Goal: Task Accomplishment & Management: Use online tool/utility

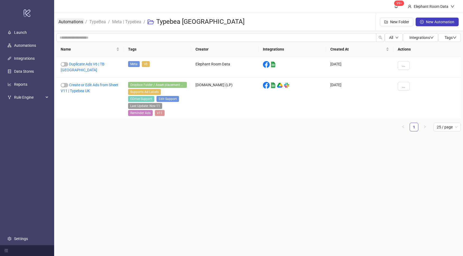
click at [74, 19] on link "Automations" at bounding box center [70, 21] width 27 height 6
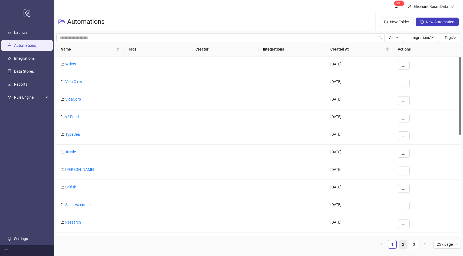
click at [407, 246] on li "2" at bounding box center [403, 244] width 9 height 9
click at [84, 151] on link "Bed Threads" at bounding box center [75, 152] width 21 height 4
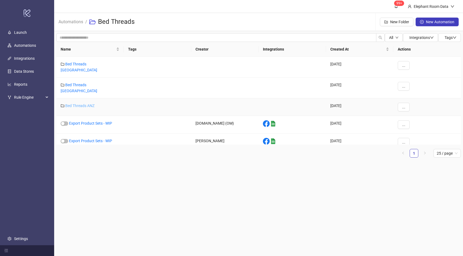
click at [90, 104] on link "Bed Threads ANZ" at bounding box center [79, 106] width 29 height 4
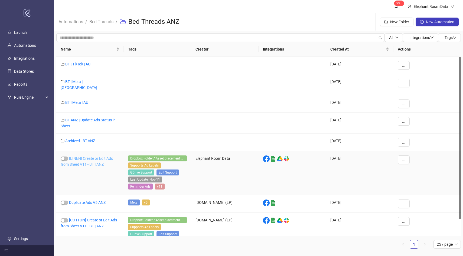
click at [80, 157] on link "[LINEN] Create or Edit Ads from Sheet V11 - BT | ANZ" at bounding box center [87, 162] width 52 height 10
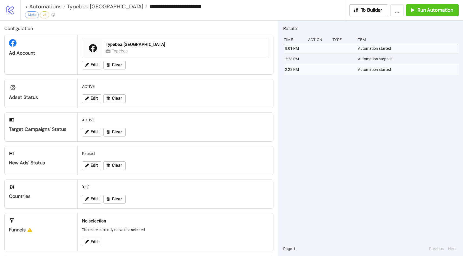
type input "**********"
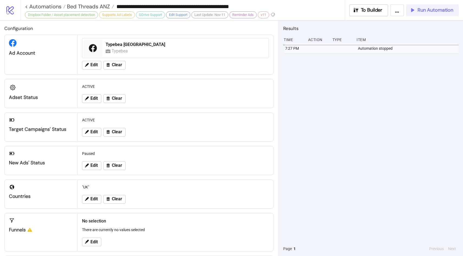
click at [430, 14] on button "Run Automation" at bounding box center [432, 10] width 53 height 12
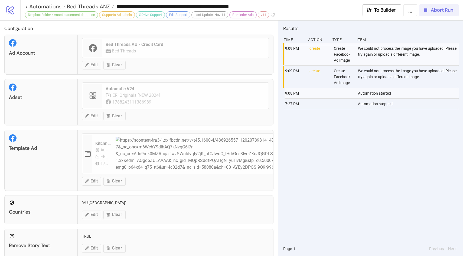
click at [429, 12] on div "Abort Run" at bounding box center [438, 10] width 31 height 6
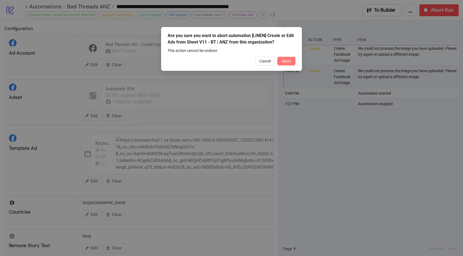
click at [294, 58] on button "Abort" at bounding box center [286, 61] width 18 height 9
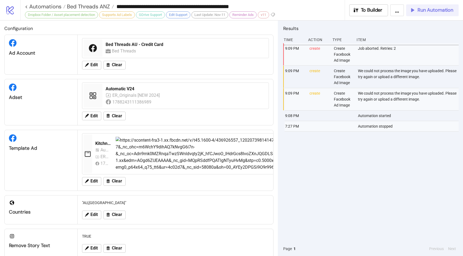
click at [439, 13] on span "Run Automation" at bounding box center [436, 10] width 36 height 6
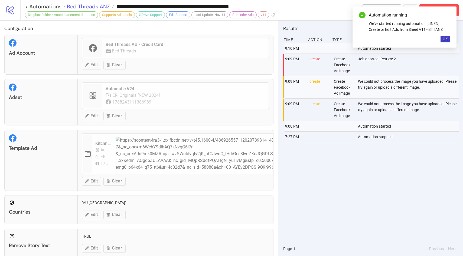
click at [99, 9] on span "Bed Threads ANZ" at bounding box center [88, 6] width 44 height 7
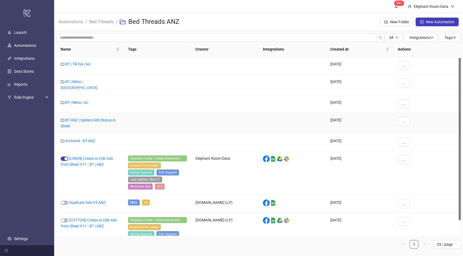
scroll to position [18, 0]
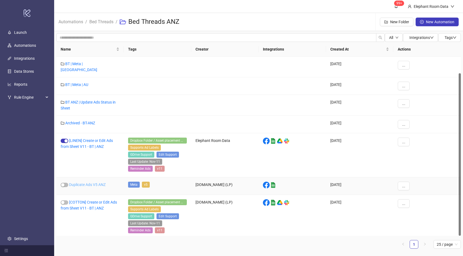
click at [98, 183] on link "Duplicate Ads V5 ANZ" at bounding box center [87, 185] width 37 height 4
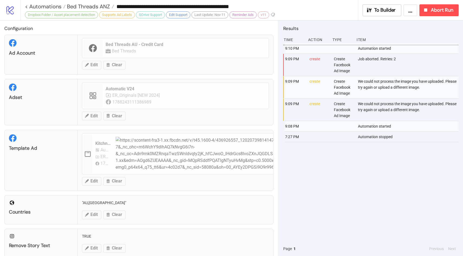
type input "**********"
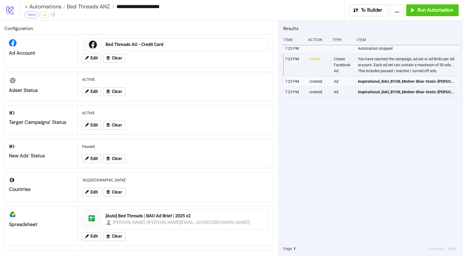
click at [90, 11] on div "**********" at bounding box center [185, 6] width 320 height 13
click at [90, 8] on span "Bed Threads ANZ" at bounding box center [88, 6] width 44 height 7
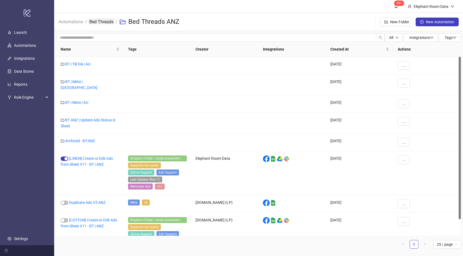
click at [107, 24] on link "Bed Threads" at bounding box center [101, 21] width 26 height 6
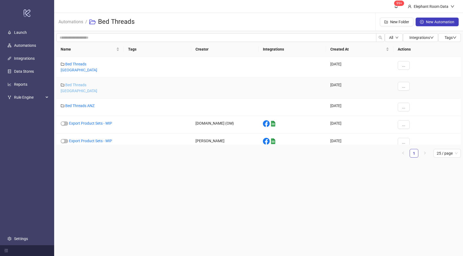
click at [88, 83] on link "Bed Threads [GEOGRAPHIC_DATA]" at bounding box center [79, 88] width 37 height 10
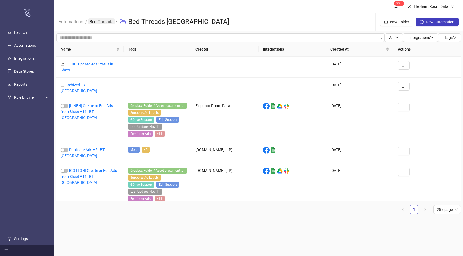
click at [108, 23] on link "Bed Threads" at bounding box center [101, 21] width 26 height 6
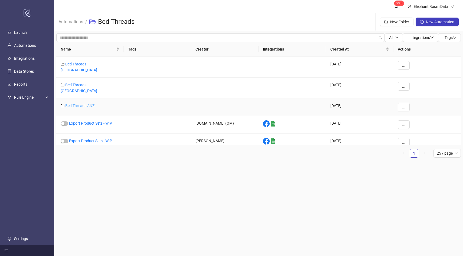
click at [86, 104] on link "Bed Threads ANZ" at bounding box center [79, 106] width 29 height 4
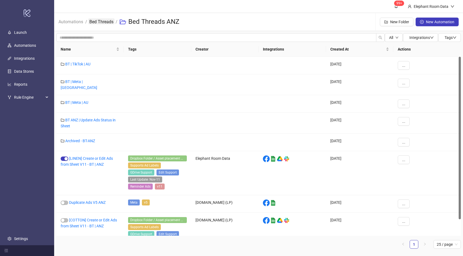
click at [101, 19] on link "Bed Threads" at bounding box center [101, 21] width 26 height 6
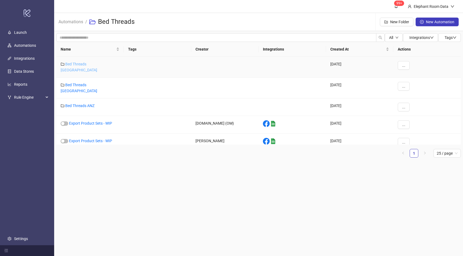
click at [92, 64] on link "Bed Threads [GEOGRAPHIC_DATA]" at bounding box center [79, 67] width 37 height 10
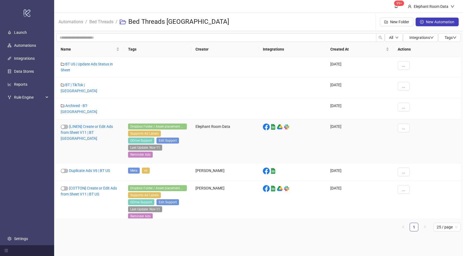
click at [84, 123] on div "[LINEN] Create or Edit Ads from Sheet V11 | BT [GEOGRAPHIC_DATA]" at bounding box center [89, 141] width 67 height 44
click at [84, 125] on link "[LINEN] Create or Edit Ads from Sheet V11 | BT [GEOGRAPHIC_DATA]" at bounding box center [87, 133] width 52 height 16
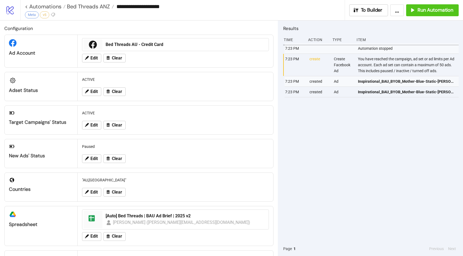
type input "**********"
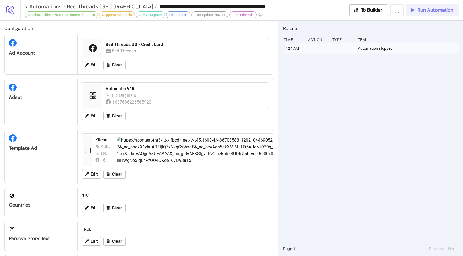
click at [423, 13] on span "Run Automation" at bounding box center [436, 10] width 36 height 6
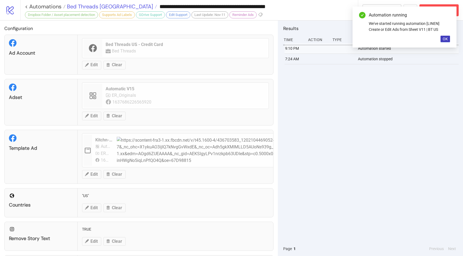
click at [79, 4] on span "Bed Threads [GEOGRAPHIC_DATA]" at bounding box center [109, 6] width 87 height 7
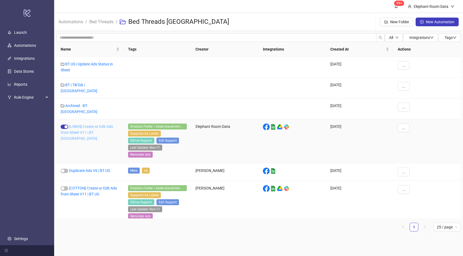
click at [99, 125] on link "[LINEN] Create or Edit Ads from Sheet V11 | BT [GEOGRAPHIC_DATA]" at bounding box center [87, 133] width 52 height 16
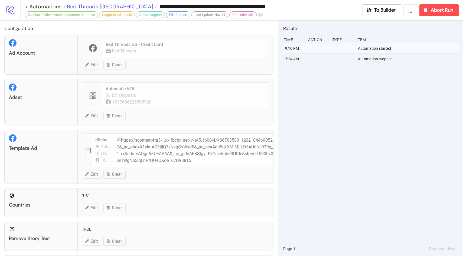
click at [97, 7] on span "Bed Threads [GEOGRAPHIC_DATA]" at bounding box center [109, 6] width 87 height 7
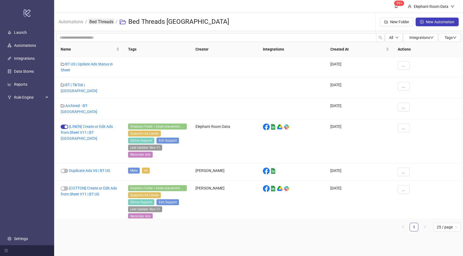
click at [103, 22] on link "Bed Threads" at bounding box center [101, 21] width 26 height 6
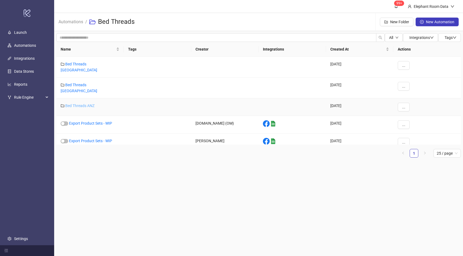
click at [85, 104] on link "Bed Threads ANZ" at bounding box center [79, 106] width 29 height 4
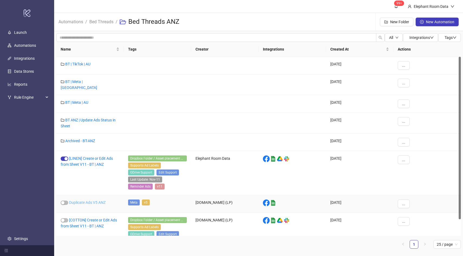
click at [88, 201] on link "Duplicate Ads V5 ANZ" at bounding box center [87, 203] width 37 height 4
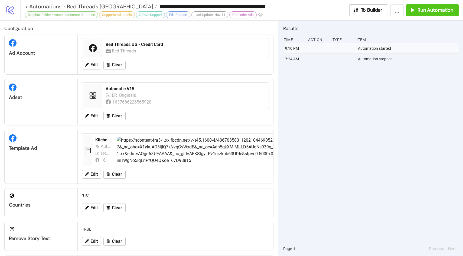
type input "**********"
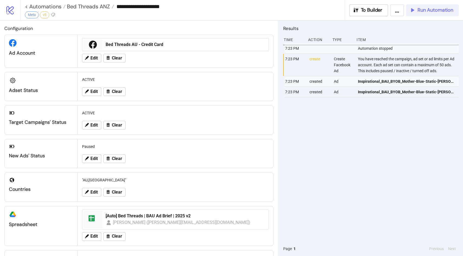
click at [417, 14] on button "Run Automation" at bounding box center [432, 10] width 53 height 12
click at [103, 7] on span "Bed Threads ANZ" at bounding box center [88, 6] width 44 height 7
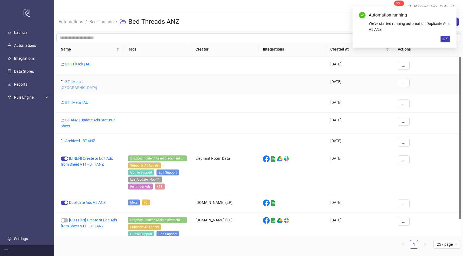
click at [86, 82] on link "BT | Meta | [GEOGRAPHIC_DATA]" at bounding box center [79, 85] width 37 height 10
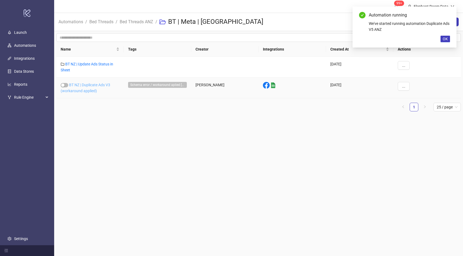
click at [95, 90] on link "BT NZ | Duplicate Ads V3 (workaround applied)" at bounding box center [86, 88] width 50 height 10
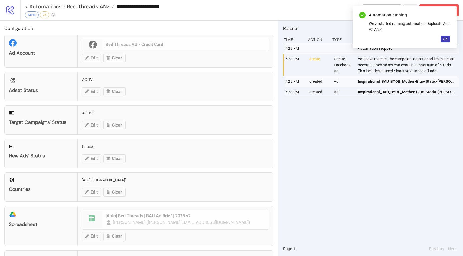
type input "**********"
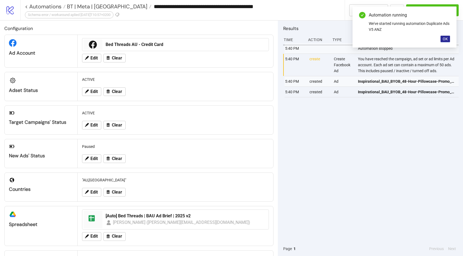
click at [444, 42] on button "OK" at bounding box center [445, 39] width 9 height 6
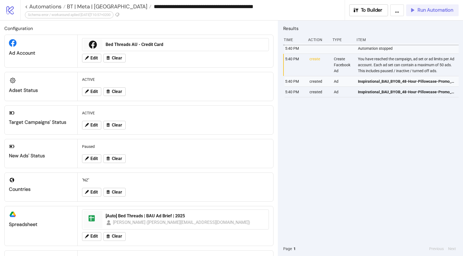
click at [421, 11] on span "Run Automation" at bounding box center [436, 10] width 36 height 6
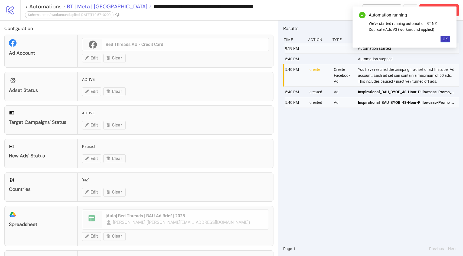
click at [81, 4] on span "BT | Meta | [GEOGRAPHIC_DATA]" at bounding box center [107, 6] width 82 height 7
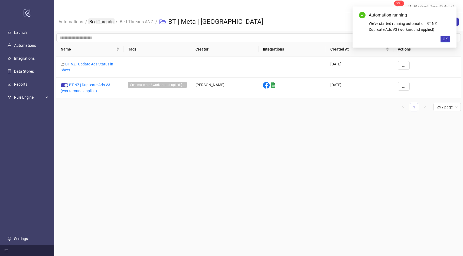
click at [108, 24] on link "Bed Threads" at bounding box center [101, 21] width 26 height 6
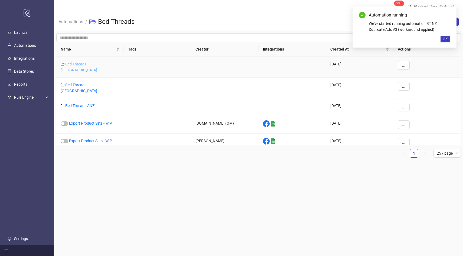
click at [92, 65] on link "Bed Threads [GEOGRAPHIC_DATA]" at bounding box center [79, 67] width 37 height 10
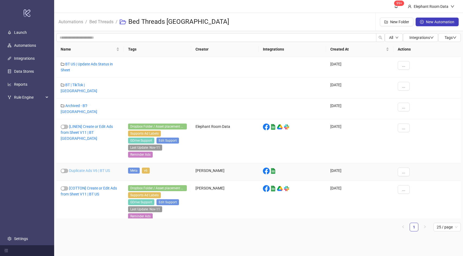
click at [89, 169] on link "Duplicate Ads V6 | BT US" at bounding box center [89, 171] width 41 height 4
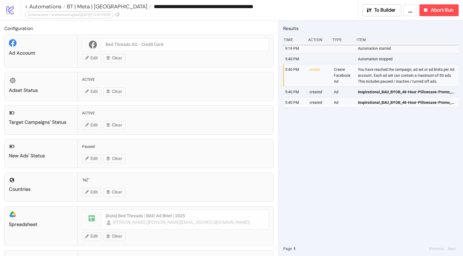
type input "**********"
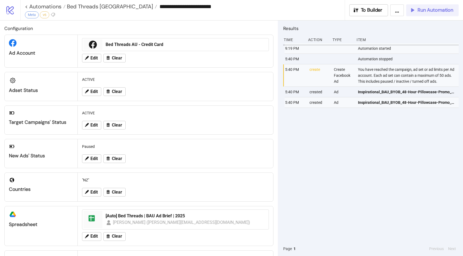
click at [438, 6] on button "Run Automation" at bounding box center [432, 10] width 53 height 12
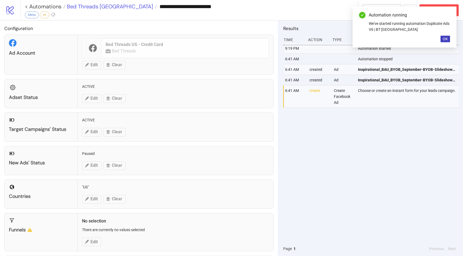
click at [104, 8] on span "Bed Threads [GEOGRAPHIC_DATA]" at bounding box center [109, 6] width 87 height 7
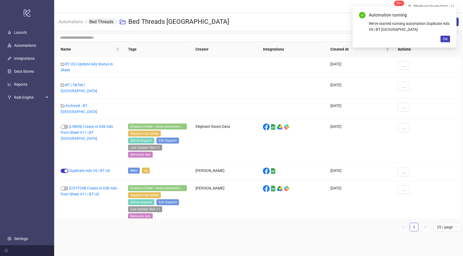
click at [106, 20] on link "Bed Threads" at bounding box center [101, 21] width 26 height 6
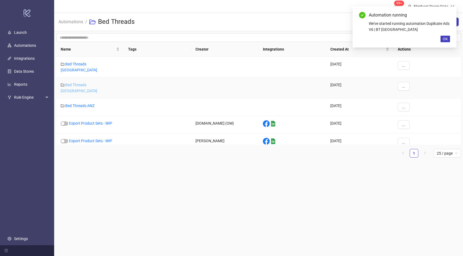
click at [89, 83] on link "Bed Threads [GEOGRAPHIC_DATA]" at bounding box center [79, 88] width 37 height 10
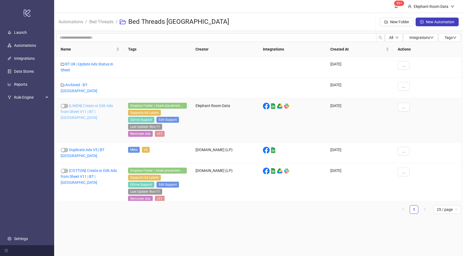
click at [96, 109] on link "[LINEN] Create or Edit Ads from Sheet V11 | BT | [GEOGRAPHIC_DATA]" at bounding box center [87, 112] width 52 height 16
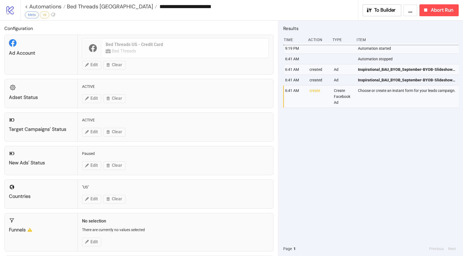
type input "**********"
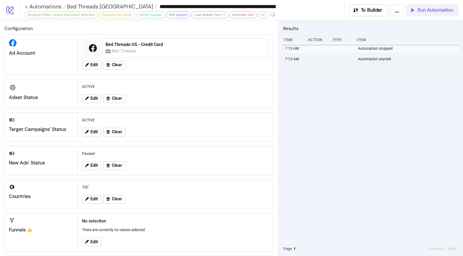
click at [423, 11] on span "Run Automation" at bounding box center [436, 10] width 36 height 6
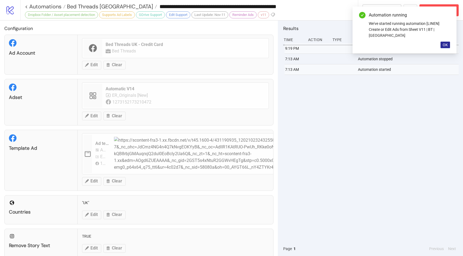
click at [447, 43] on span "OK" at bounding box center [445, 45] width 5 height 4
